Goal: Transaction & Acquisition: Purchase product/service

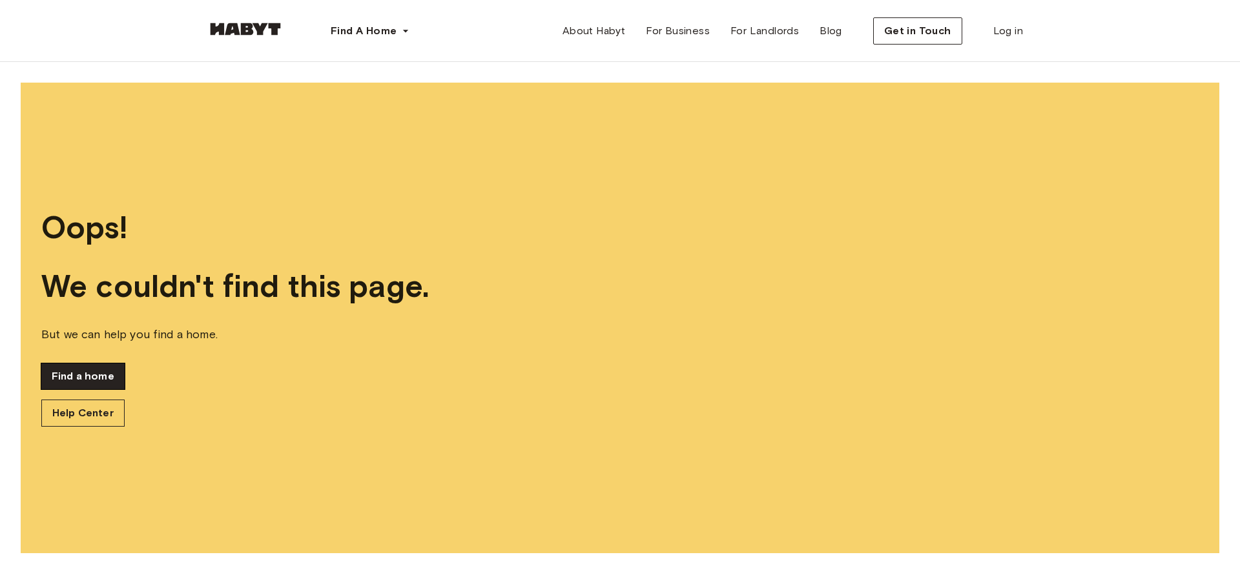
click at [99, 381] on link "Find a home" at bounding box center [82, 377] width 83 height 26
click at [89, 372] on link "Find a home" at bounding box center [82, 377] width 83 height 26
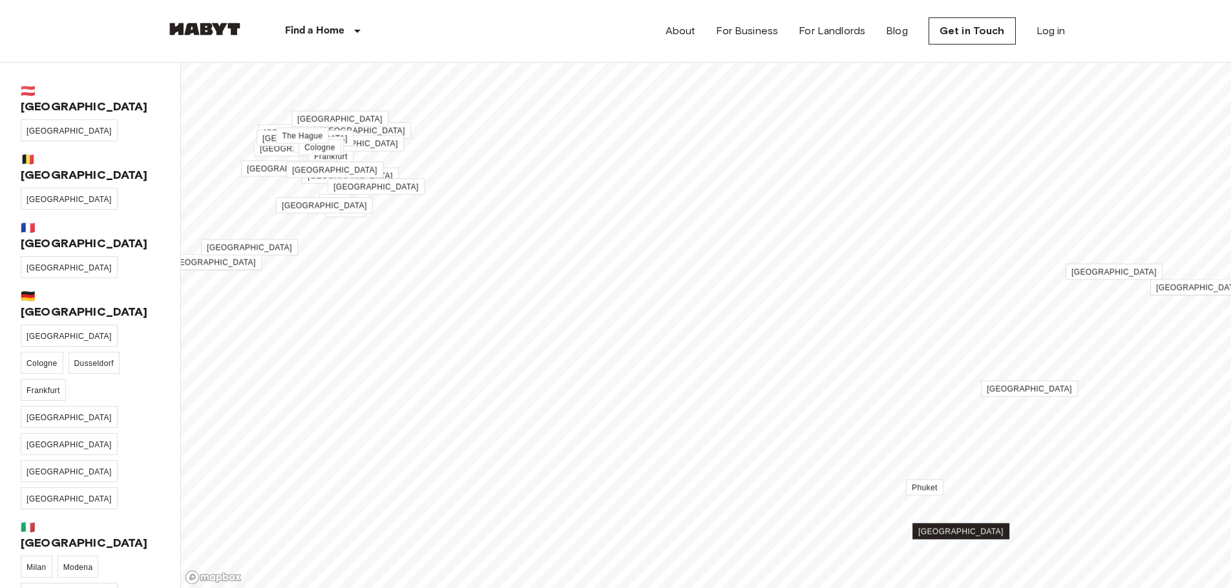
click at [977, 534] on span "[GEOGRAPHIC_DATA]" at bounding box center [960, 532] width 85 height 9
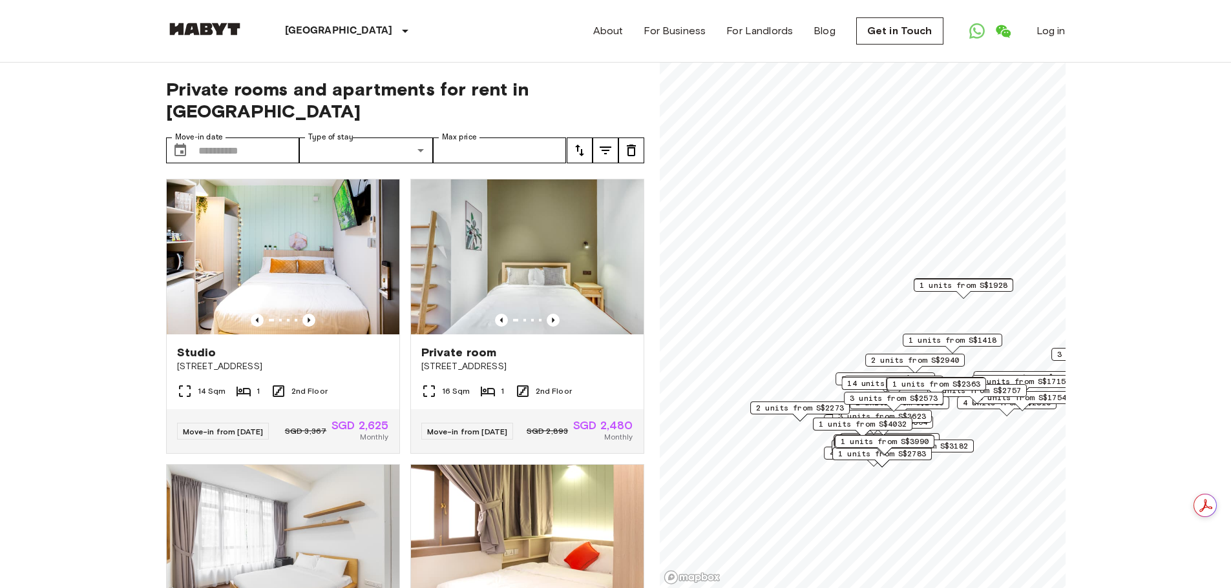
click at [598, 143] on icon "tune" at bounding box center [606, 151] width 16 height 16
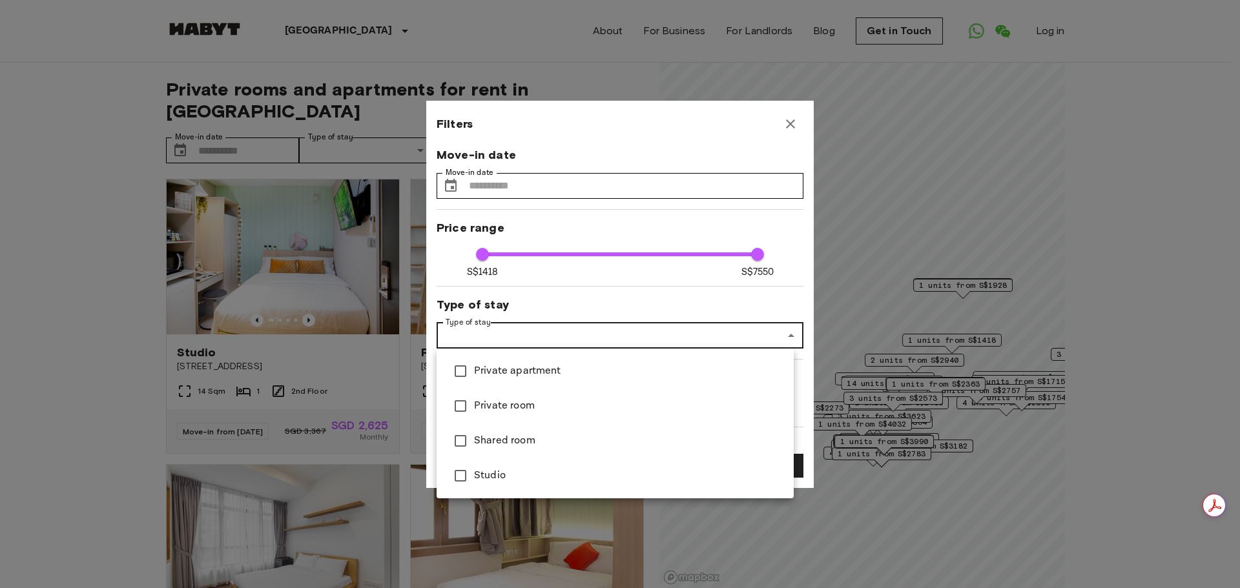
click at [509, 376] on span "Private apartment" at bounding box center [628, 372] width 309 height 16
type input "****"
type input "**********"
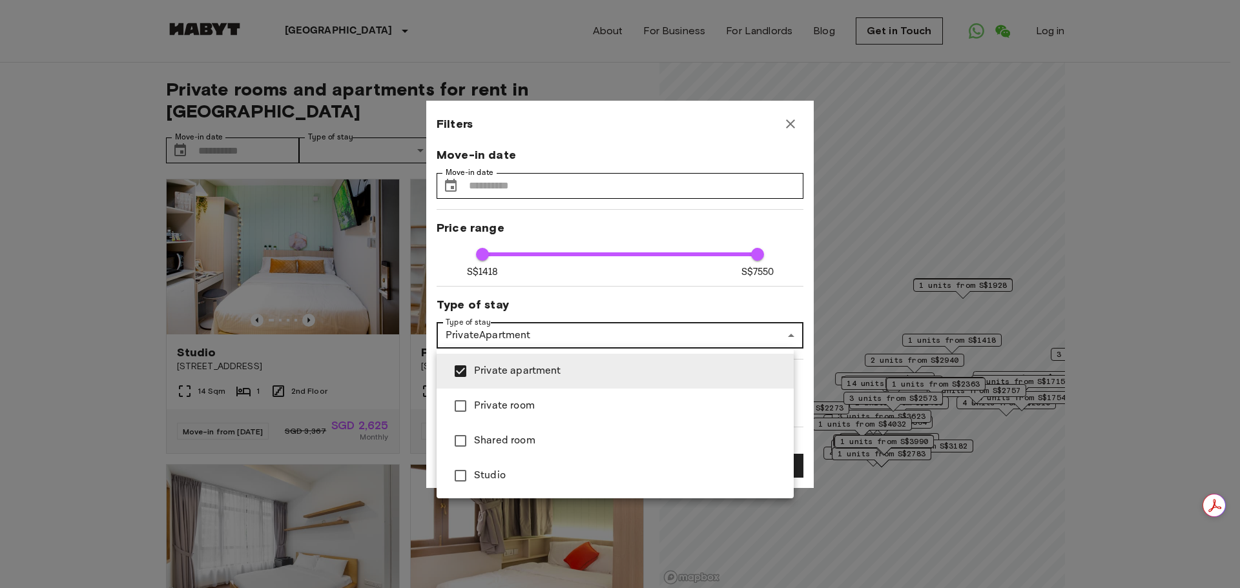
click at [483, 473] on span "Studio" at bounding box center [628, 476] width 309 height 16
type input "****"
type input "**********"
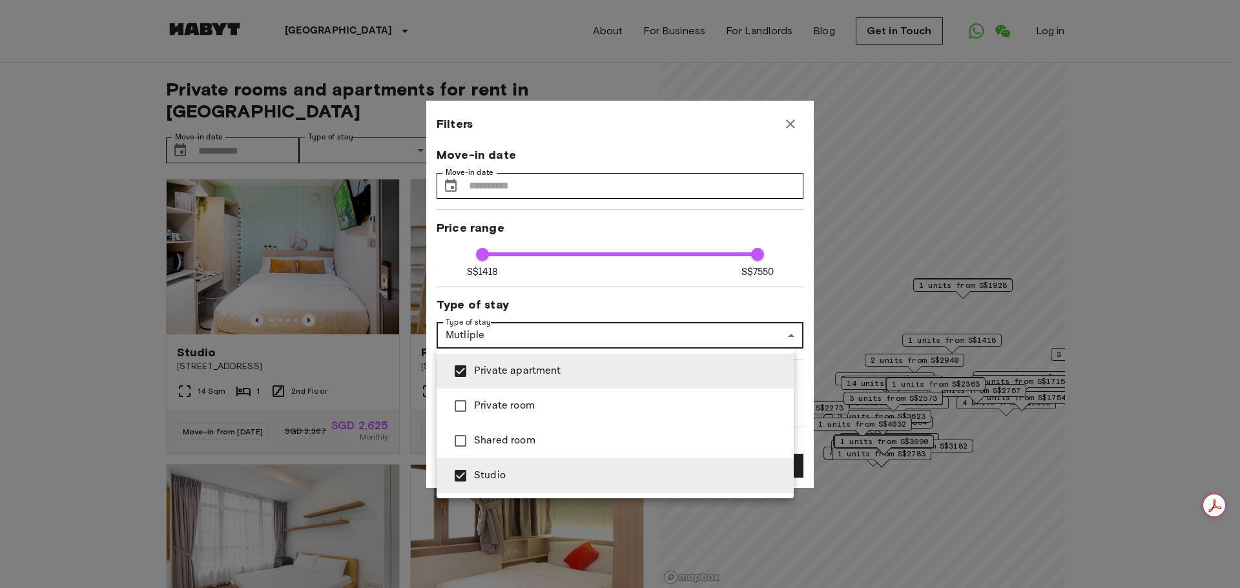
drag, startPoint x: 744, startPoint y: 255, endPoint x: 585, endPoint y: 255, distance: 159.6
click at [577, 255] on div at bounding box center [620, 294] width 1240 height 588
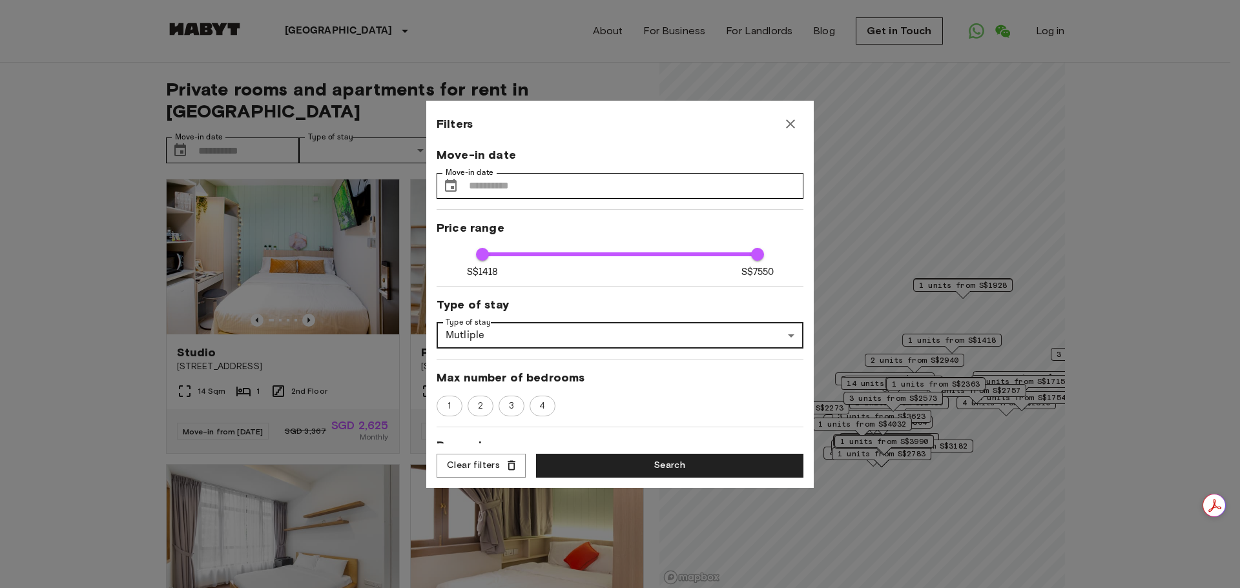
click at [672, 257] on span "S$1418 S$7550 1418 7550" at bounding box center [620, 254] width 275 height 17
type input "****"
drag, startPoint x: 667, startPoint y: 253, endPoint x: 539, endPoint y: 260, distance: 128.7
click at [539, 260] on span "2728" at bounding box center [541, 254] width 13 height 13
click at [622, 462] on button "Search" at bounding box center [669, 466] width 267 height 24
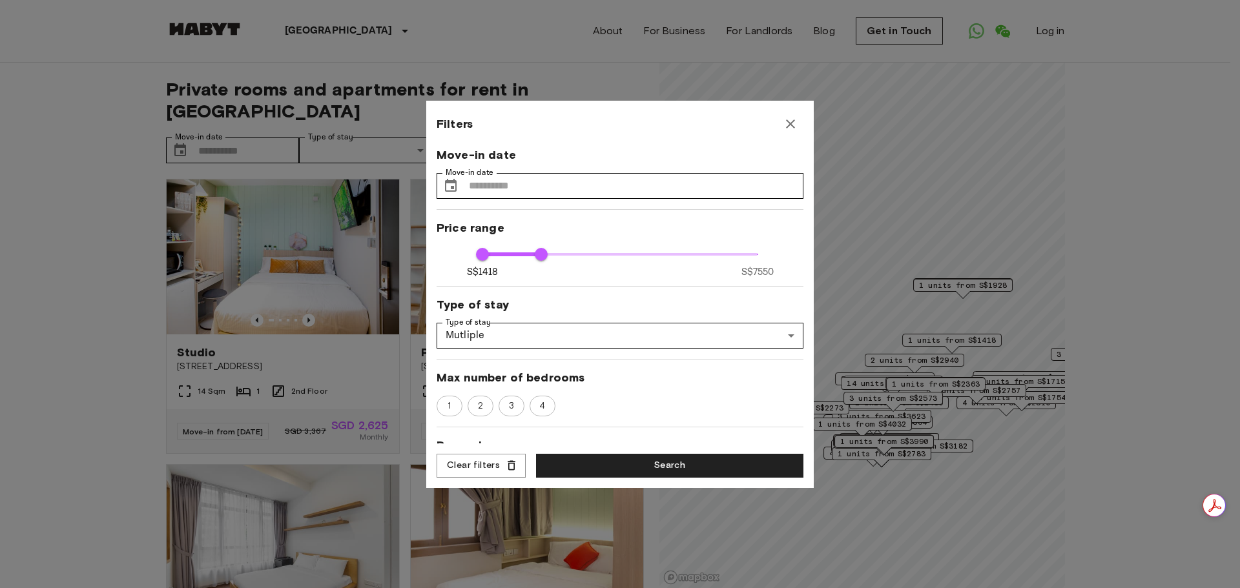
type input "**********"
type input "****"
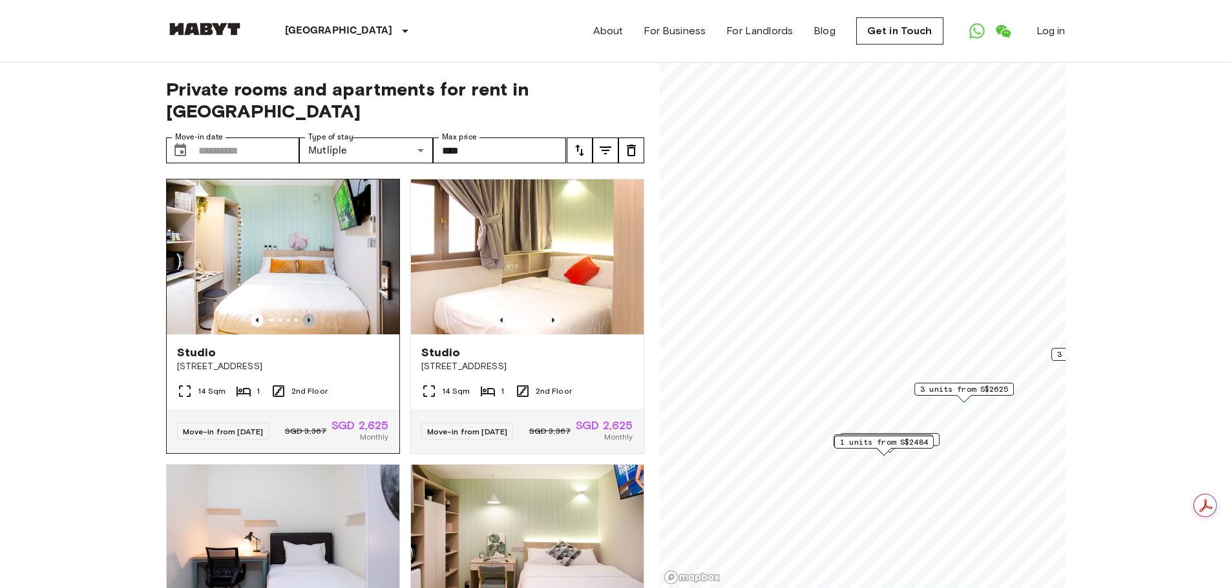
click at [307, 314] on icon "Previous image" at bounding box center [308, 320] width 13 height 13
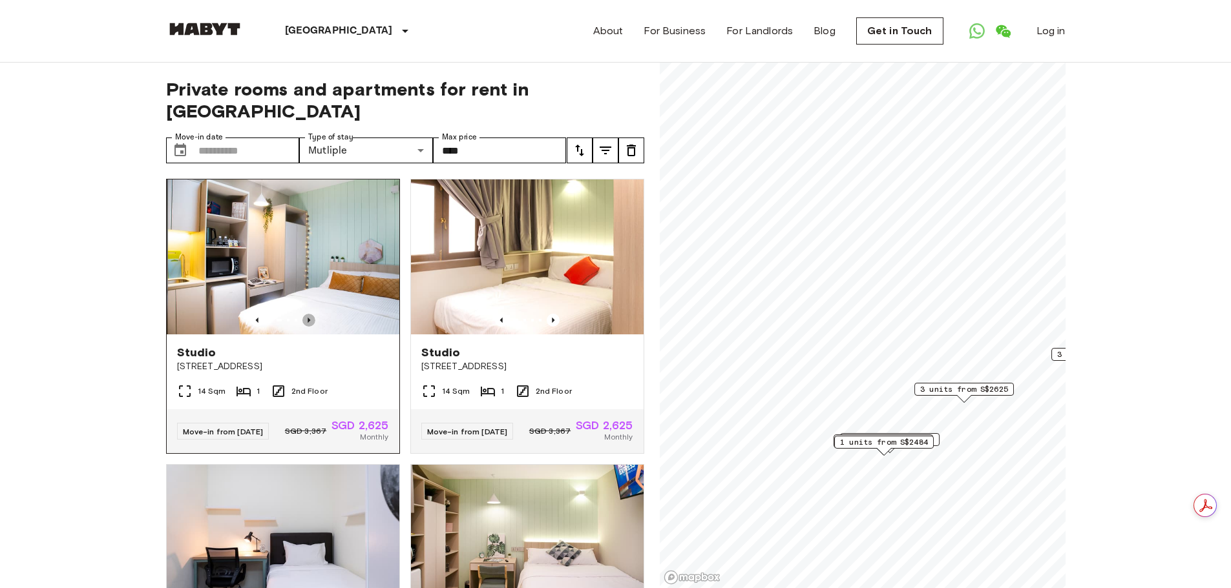
click at [307, 314] on icon "Previous image" at bounding box center [308, 320] width 13 height 13
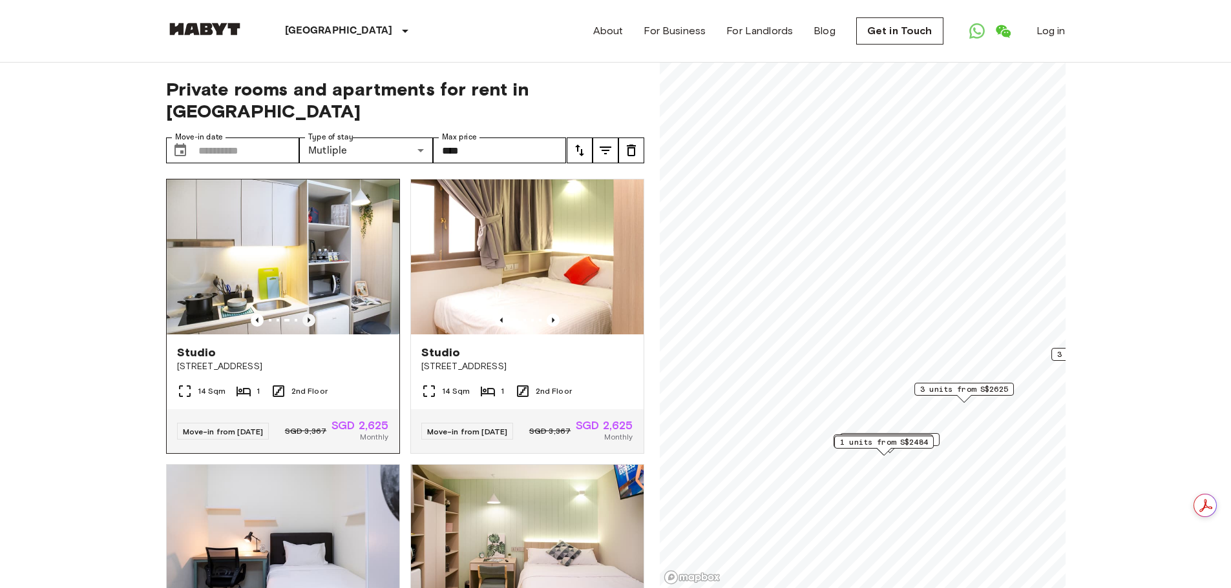
click at [307, 314] on icon "Previous image" at bounding box center [308, 320] width 13 height 13
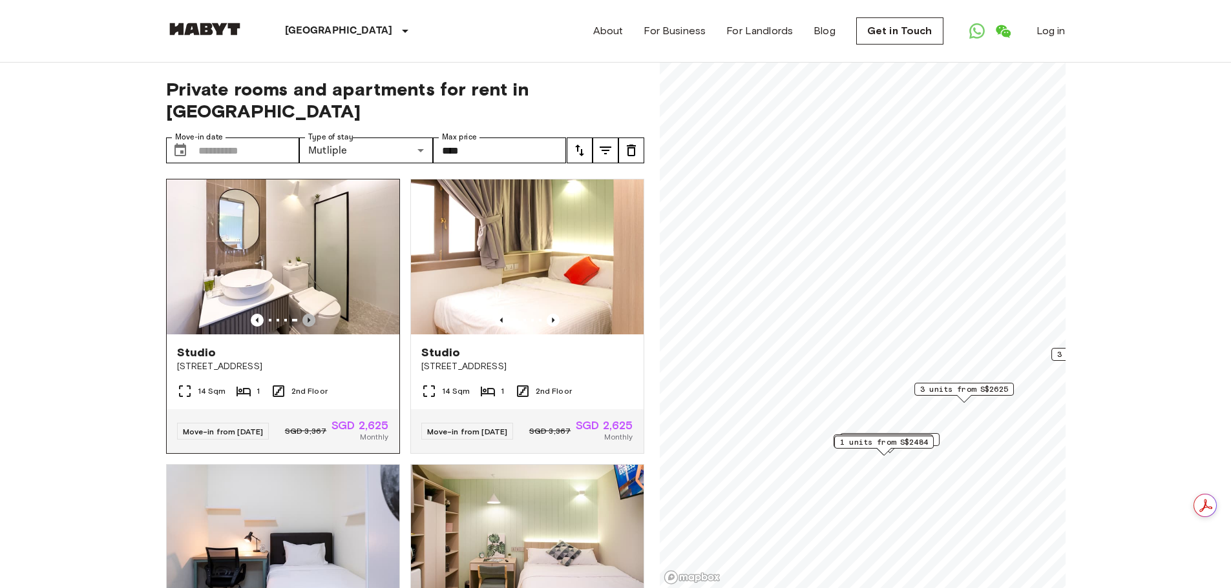
click at [307, 314] on icon "Previous image" at bounding box center [308, 320] width 13 height 13
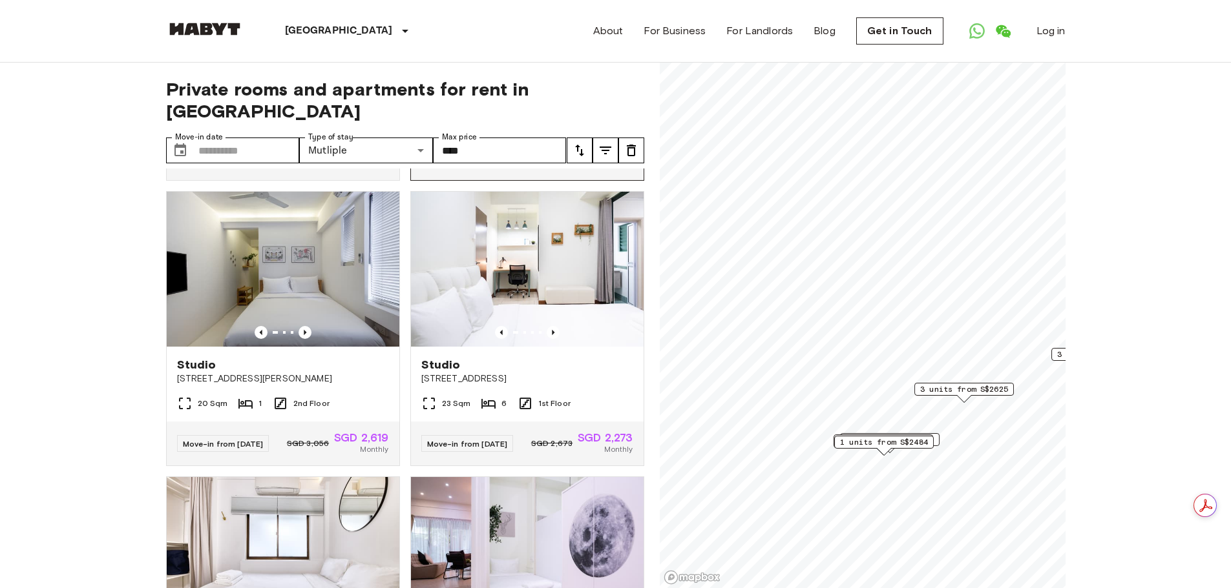
scroll to position [581, 0]
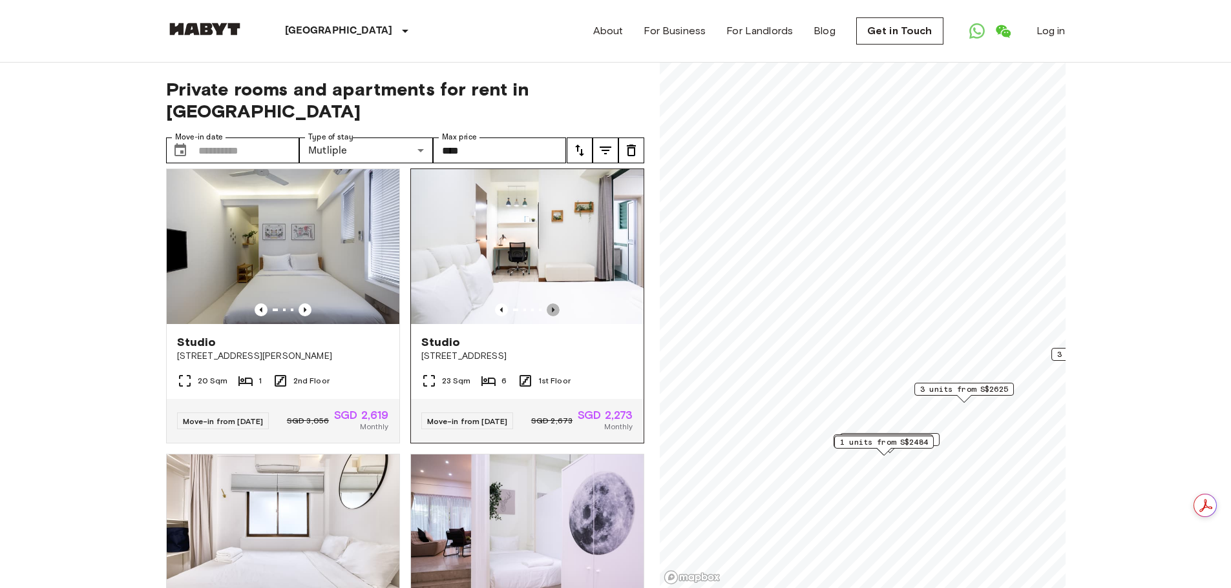
click at [546, 316] on icon "Previous image" at bounding box center [552, 310] width 13 height 13
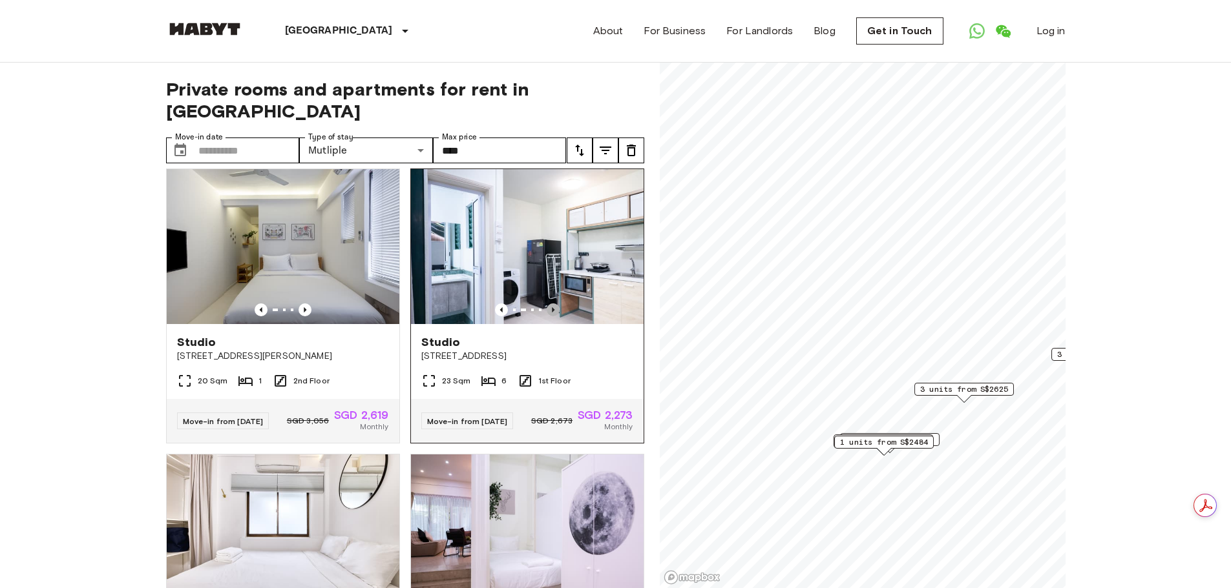
click at [546, 316] on icon "Previous image" at bounding box center [552, 310] width 13 height 13
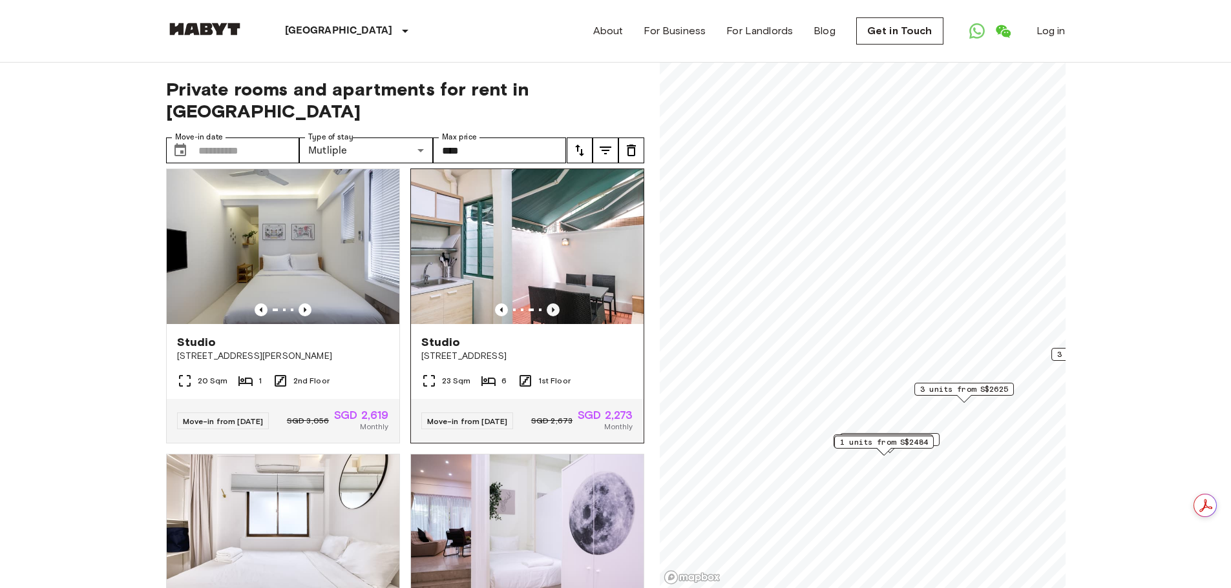
click at [546, 316] on icon "Previous image" at bounding box center [552, 310] width 13 height 13
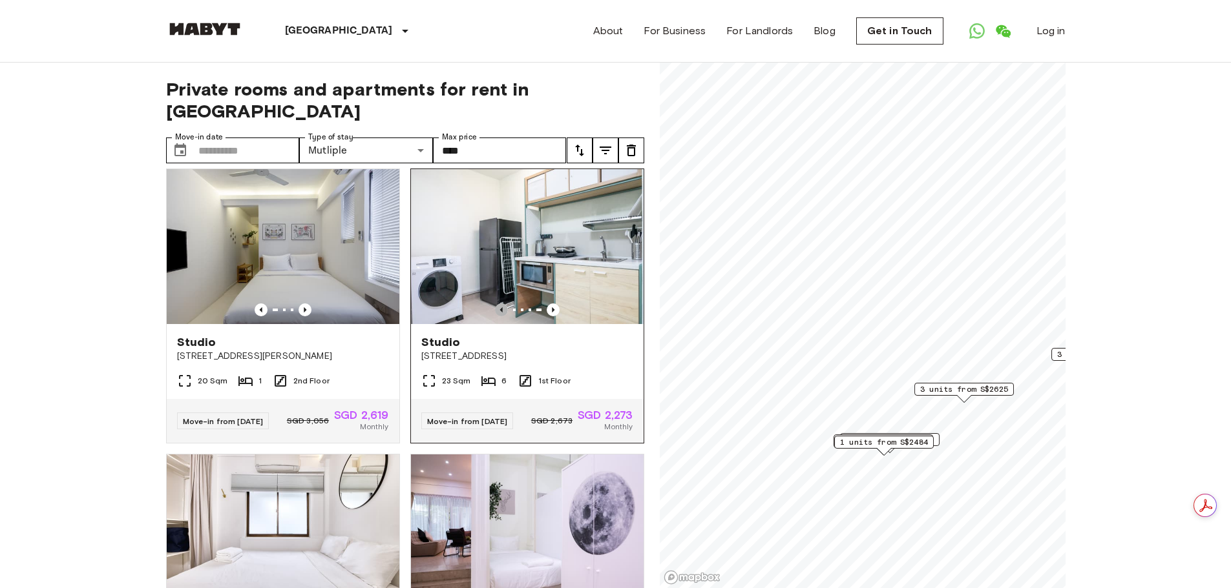
click at [498, 313] on icon "Previous image" at bounding box center [501, 310] width 13 height 13
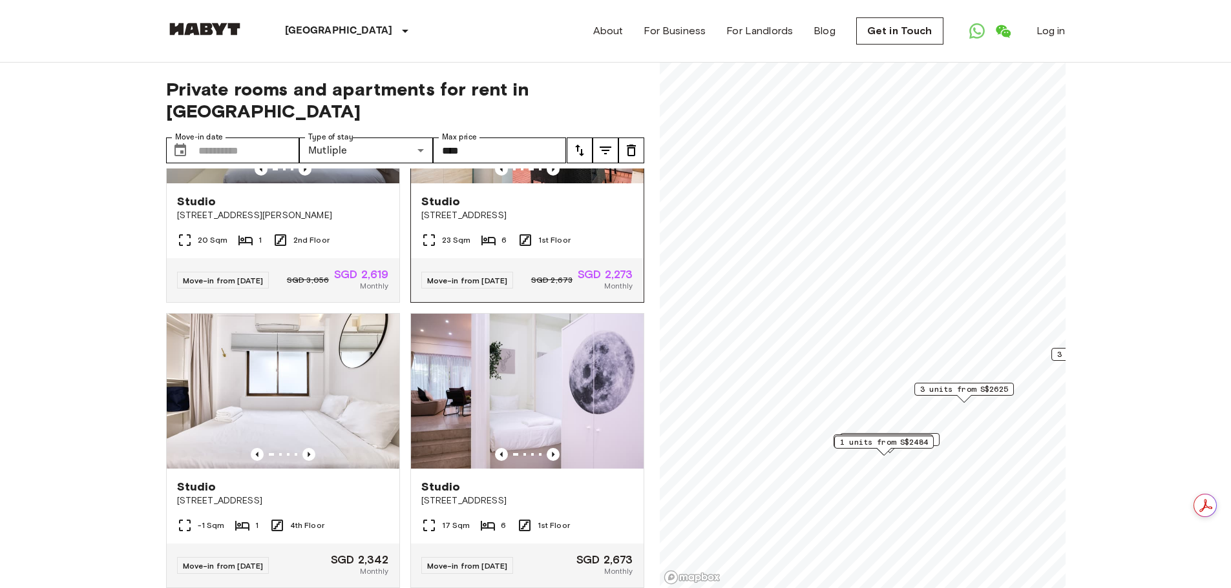
scroll to position [840, 0]
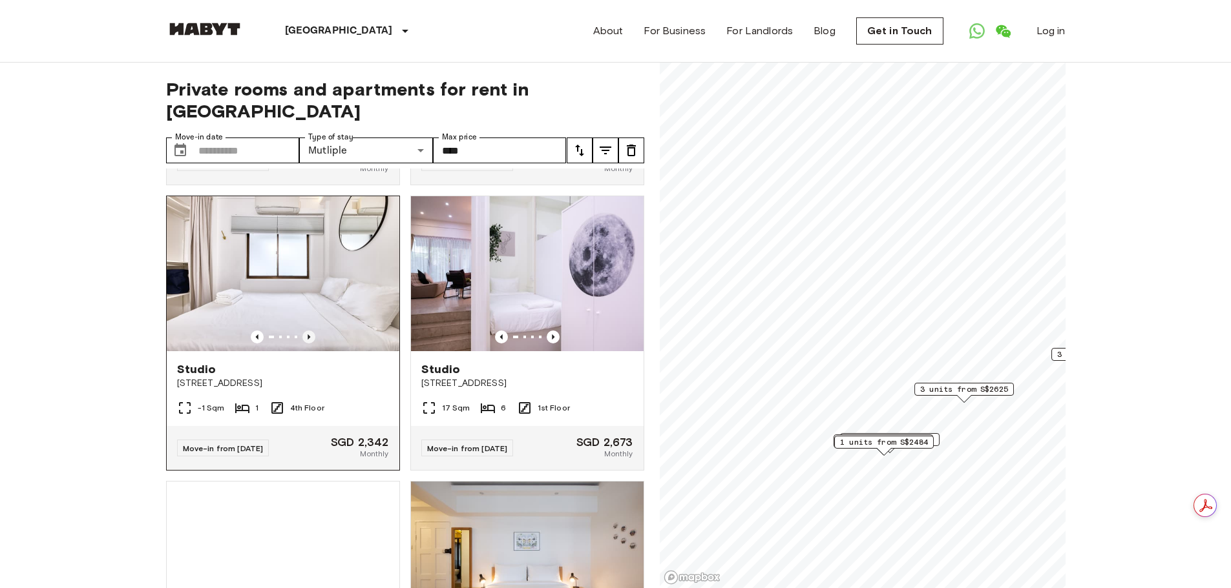
click at [304, 344] on icon "Previous image" at bounding box center [308, 337] width 13 height 13
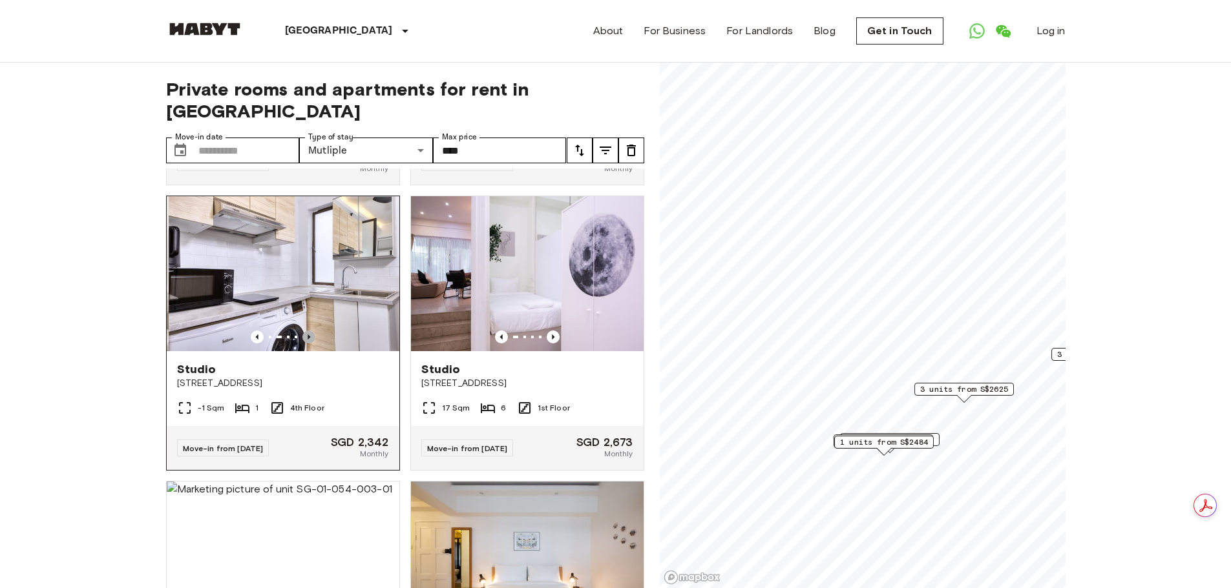
click at [304, 344] on icon "Previous image" at bounding box center [308, 337] width 13 height 13
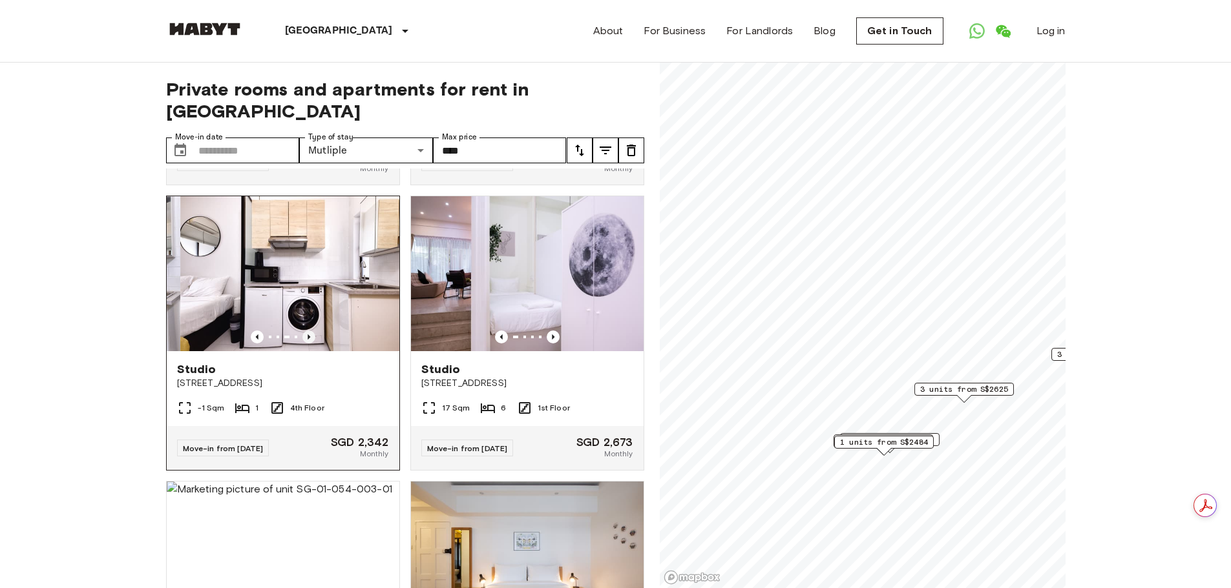
click at [304, 344] on icon "Previous image" at bounding box center [308, 337] width 13 height 13
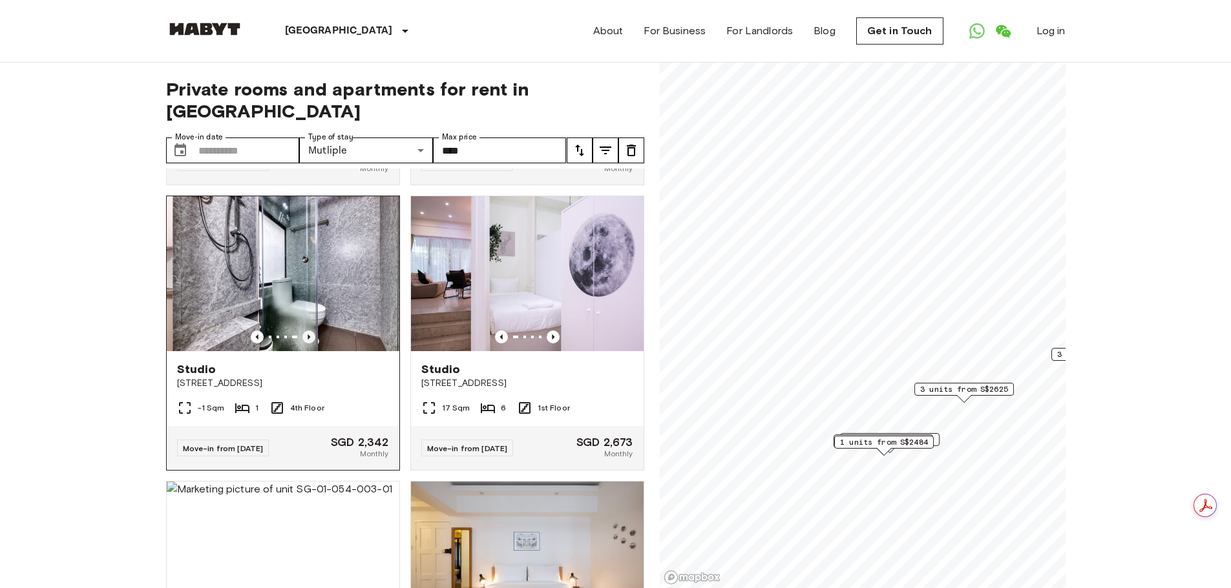
click at [304, 344] on icon "Previous image" at bounding box center [308, 337] width 13 height 13
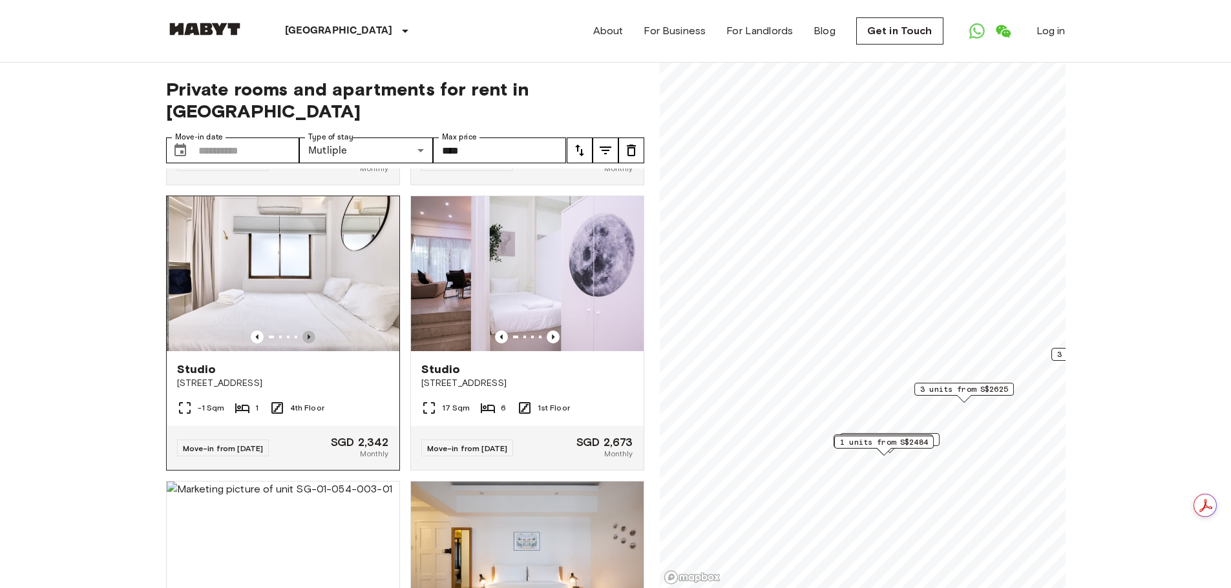
click at [304, 344] on icon "Previous image" at bounding box center [308, 337] width 13 height 13
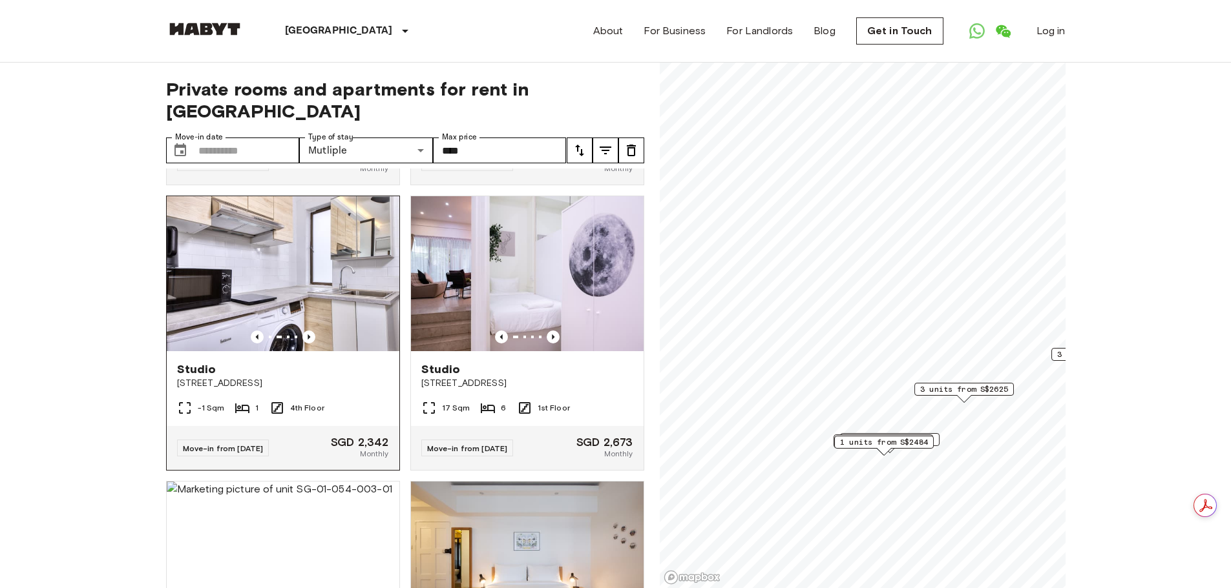
click at [348, 400] on div "Studio 78 Moh Guan Terrace" at bounding box center [283, 375] width 233 height 49
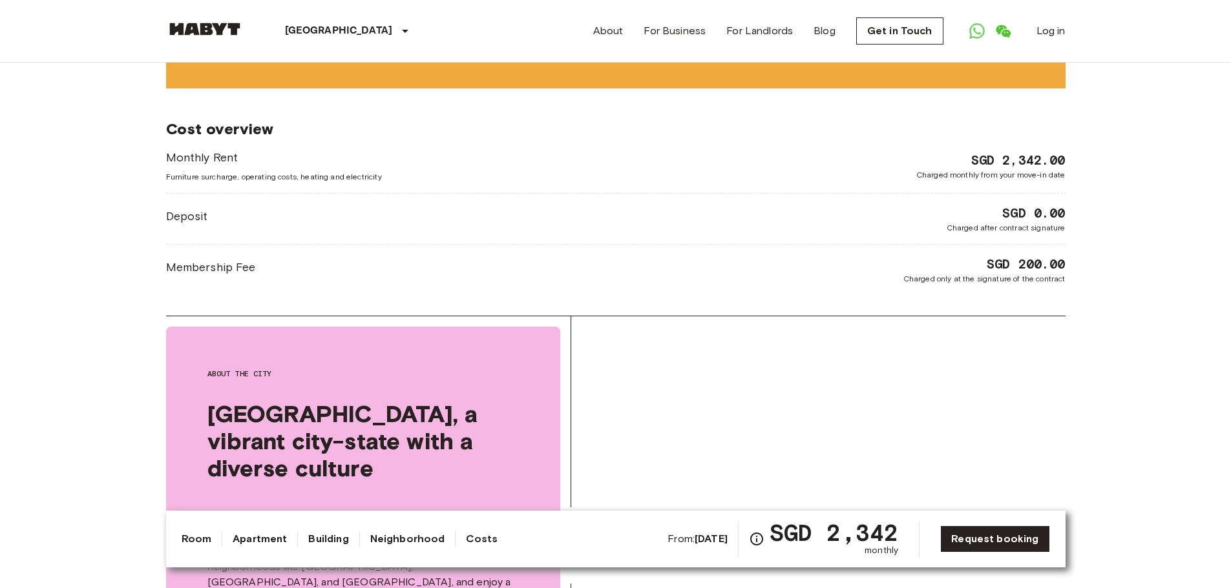
scroll to position [1163, 0]
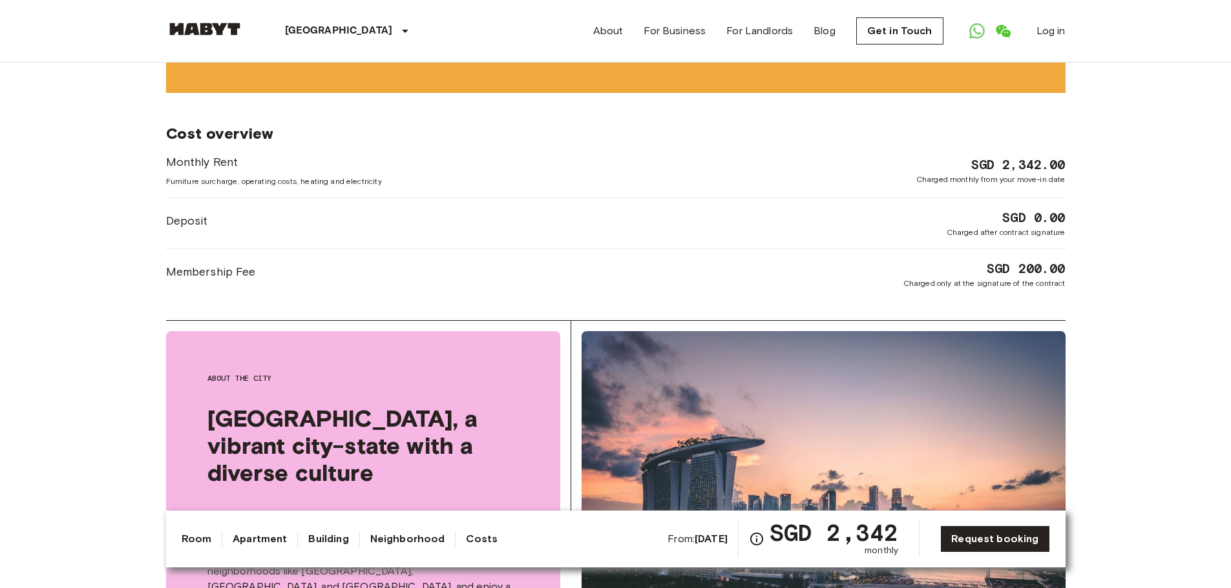
click at [238, 275] on span "Membership Fee" at bounding box center [211, 272] width 90 height 17
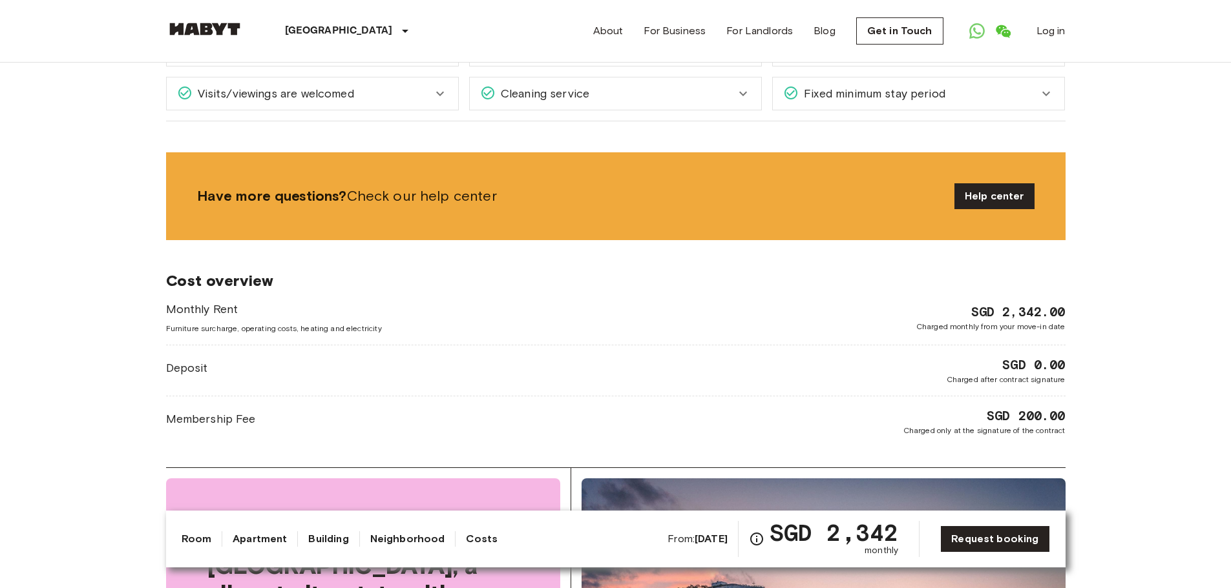
scroll to position [1015, 0]
click at [1006, 200] on link "Help center" at bounding box center [994, 197] width 80 height 26
